Goal: Find specific page/section: Find specific page/section

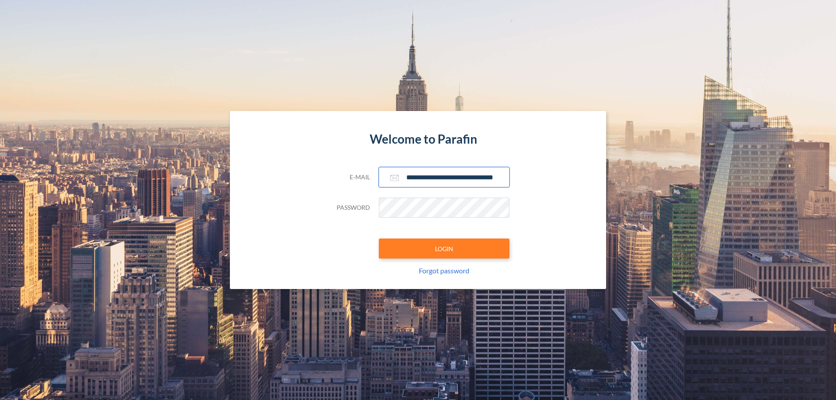
type input "**********"
click at [444, 249] on button "LOGIN" at bounding box center [444, 249] width 131 height 20
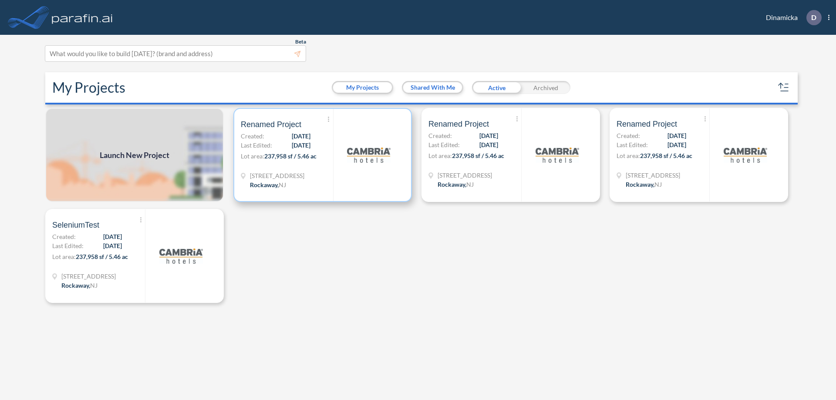
scroll to position [2, 0]
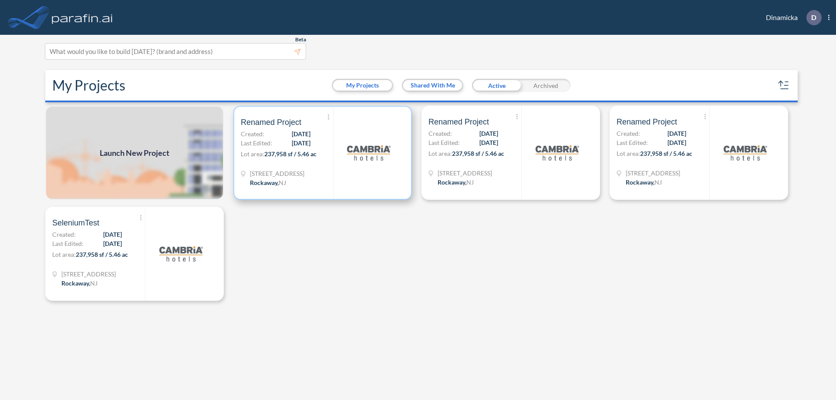
click at [323, 153] on p "Lot area: 237,958 sf / 5.46 ac" at bounding box center [287, 155] width 92 height 13
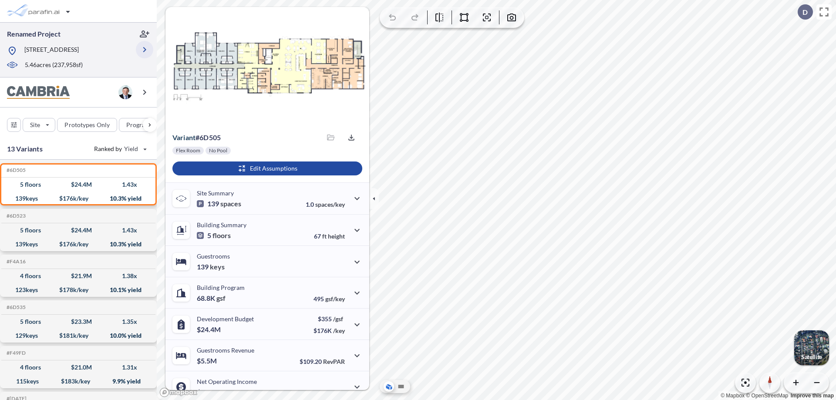
click at [144, 50] on icon "button" at bounding box center [144, 49] width 10 height 10
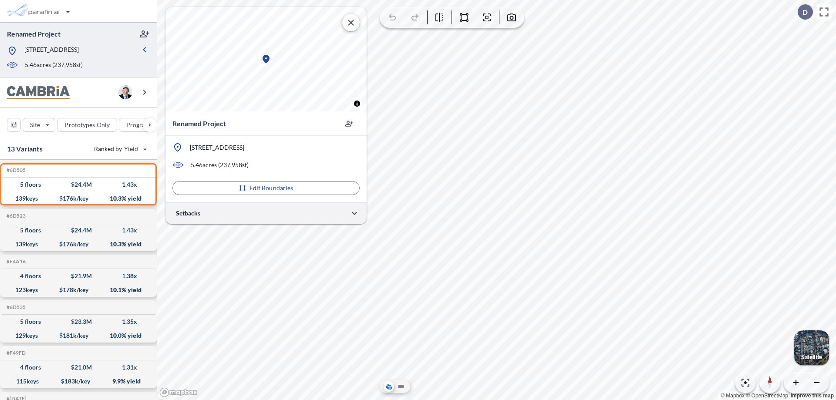
click at [266, 213] on div at bounding box center [265, 213] width 201 height 22
